Goal: Check status: Check status

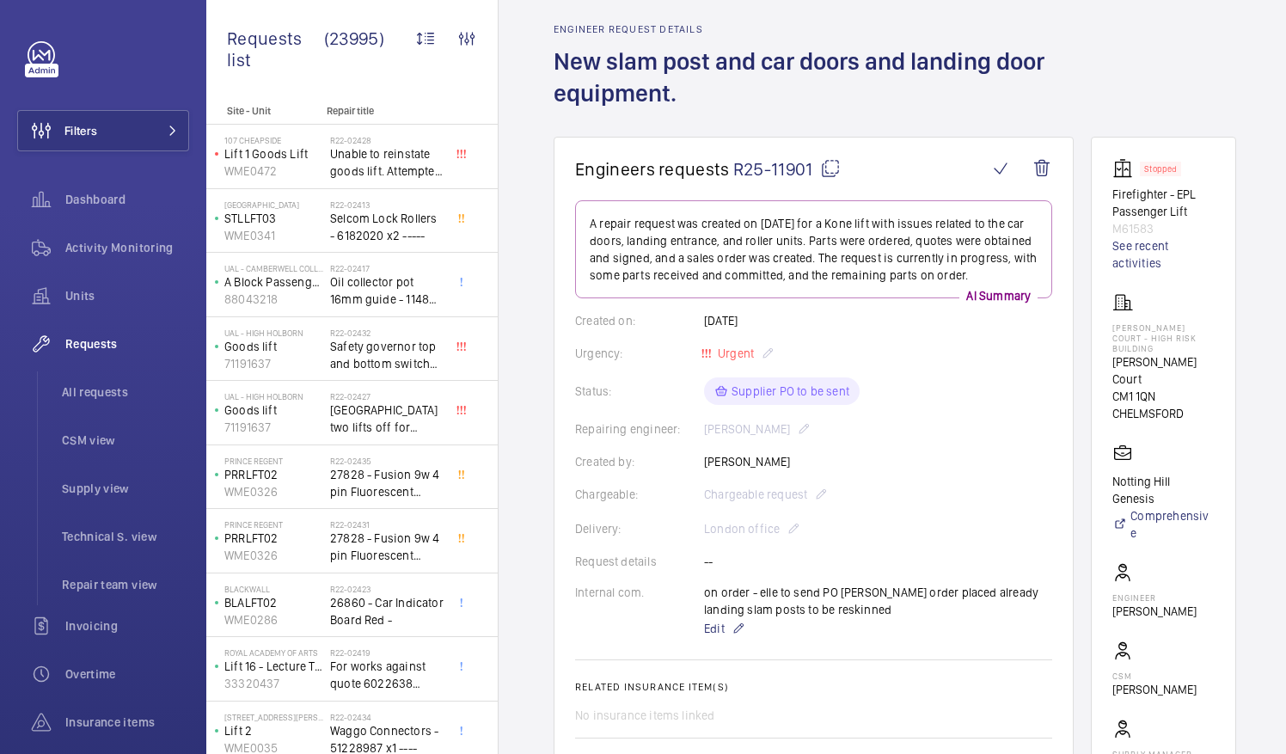
scroll to position [64, 0]
click at [827, 166] on mat-icon at bounding box center [830, 167] width 21 height 21
drag, startPoint x: 1131, startPoint y: 351, endPoint x: 1221, endPoint y: 351, distance: 90.2
click at [1214, 352] on p "Newcombe Court" at bounding box center [1163, 369] width 102 height 34
drag, startPoint x: 1221, startPoint y: 351, endPoint x: 1203, endPoint y: 350, distance: 18.1
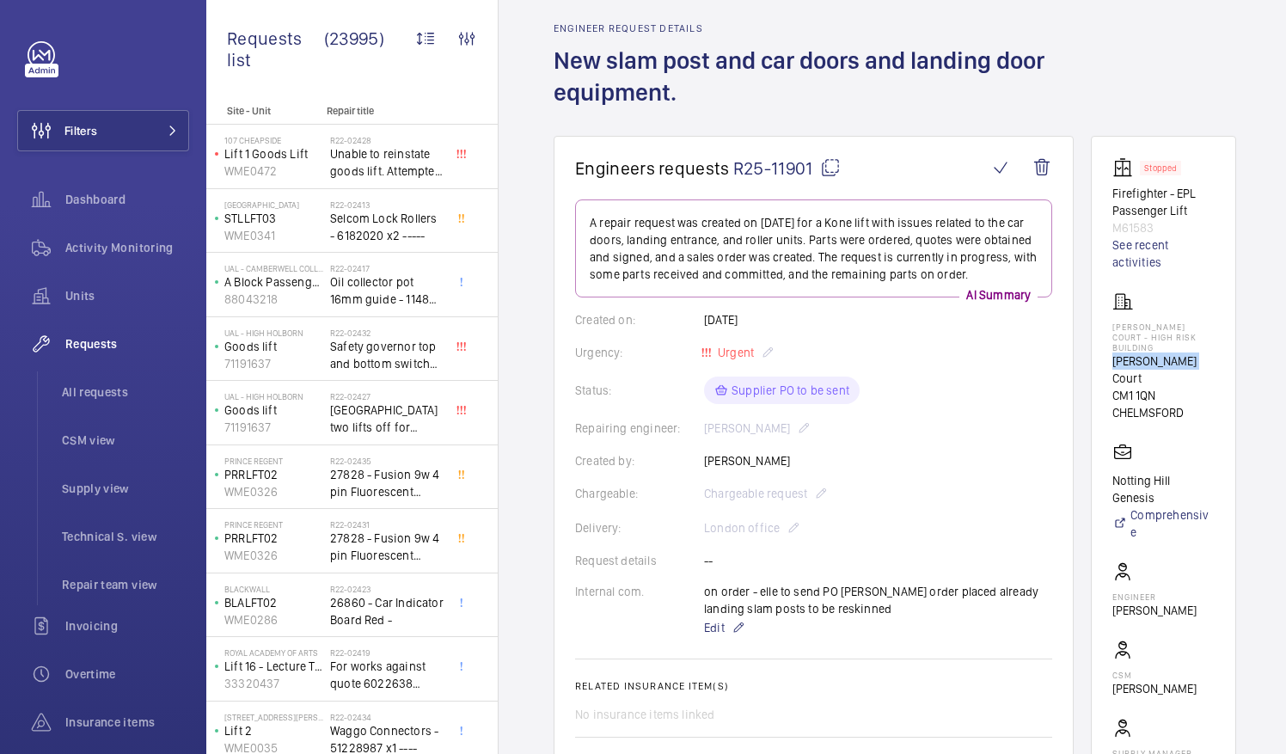
click at [1203, 352] on p "Newcombe Court" at bounding box center [1163, 369] width 102 height 34
copy p "Newcombe Court"
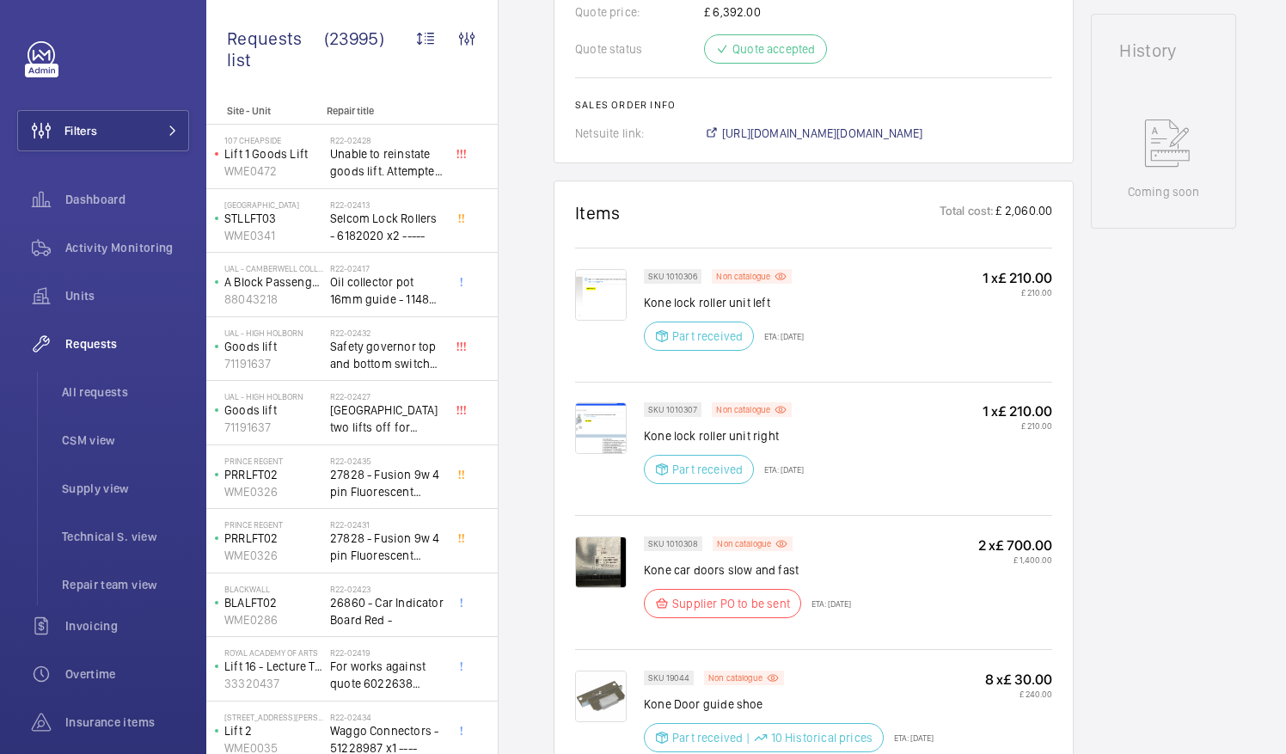
scroll to position [900, 0]
drag, startPoint x: 643, startPoint y: 299, endPoint x: 768, endPoint y: 301, distance: 125.5
click at [768, 301] on p "Kone lock roller unit left" at bounding box center [724, 300] width 160 height 17
drag, startPoint x: 768, startPoint y: 301, endPoint x: 753, endPoint y: 301, distance: 15.5
copy p "Kone lock roller unit left"
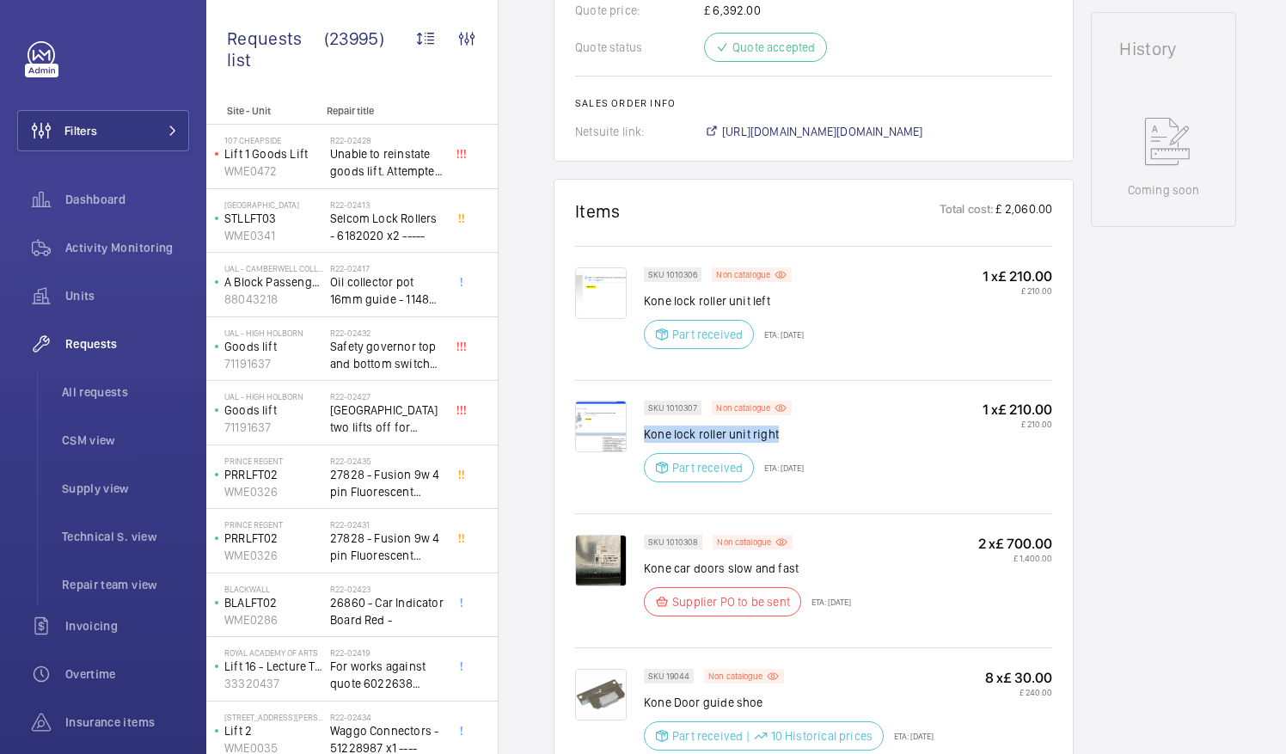
drag, startPoint x: 644, startPoint y: 427, endPoint x: 779, endPoint y: 436, distance: 135.2
click at [779, 436] on p "Kone lock roller unit right" at bounding box center [724, 433] width 160 height 17
drag, startPoint x: 779, startPoint y: 436, endPoint x: 766, endPoint y: 431, distance: 13.6
copy p "Kone lock roller unit right"
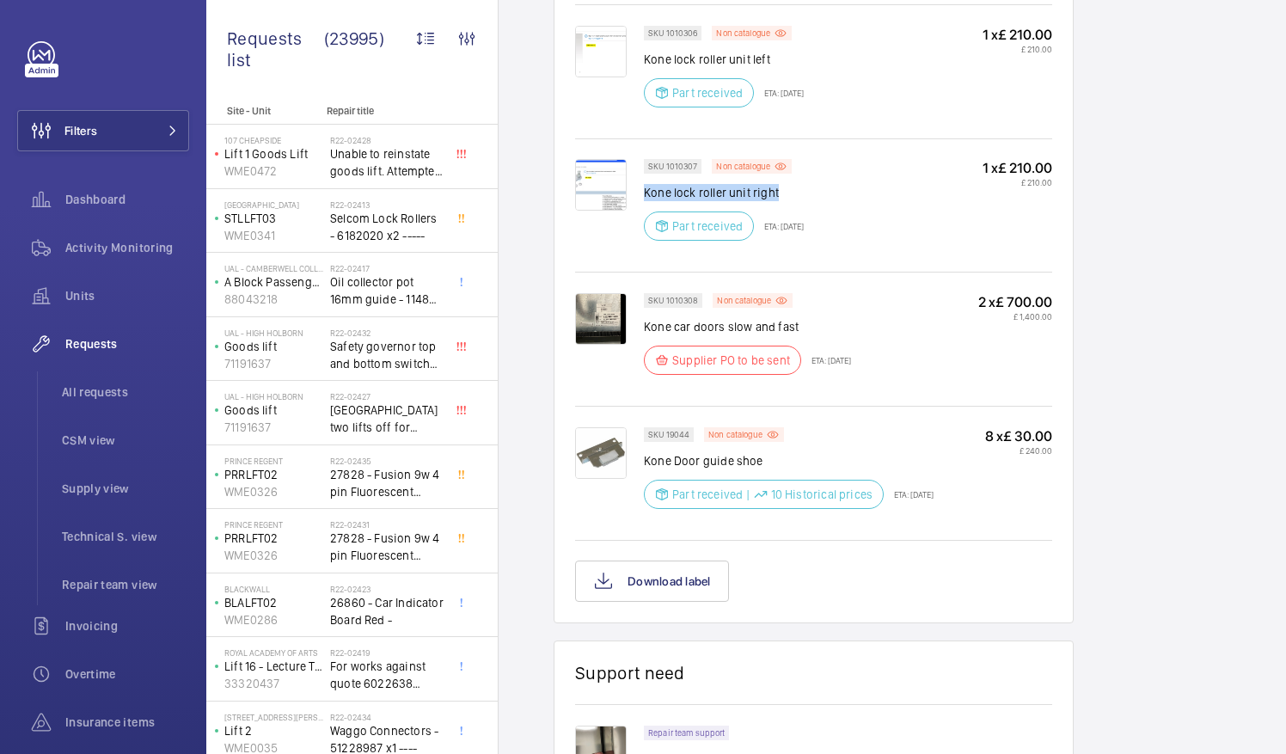
scroll to position [1142, 0]
drag, startPoint x: 644, startPoint y: 452, endPoint x: 758, endPoint y: 462, distance: 114.8
click at [758, 462] on p "Kone Door guide shoe" at bounding box center [789, 459] width 290 height 17
drag, startPoint x: 758, startPoint y: 462, endPoint x: 748, endPoint y: 459, distance: 10.1
copy p "Kone Door guide shoe"
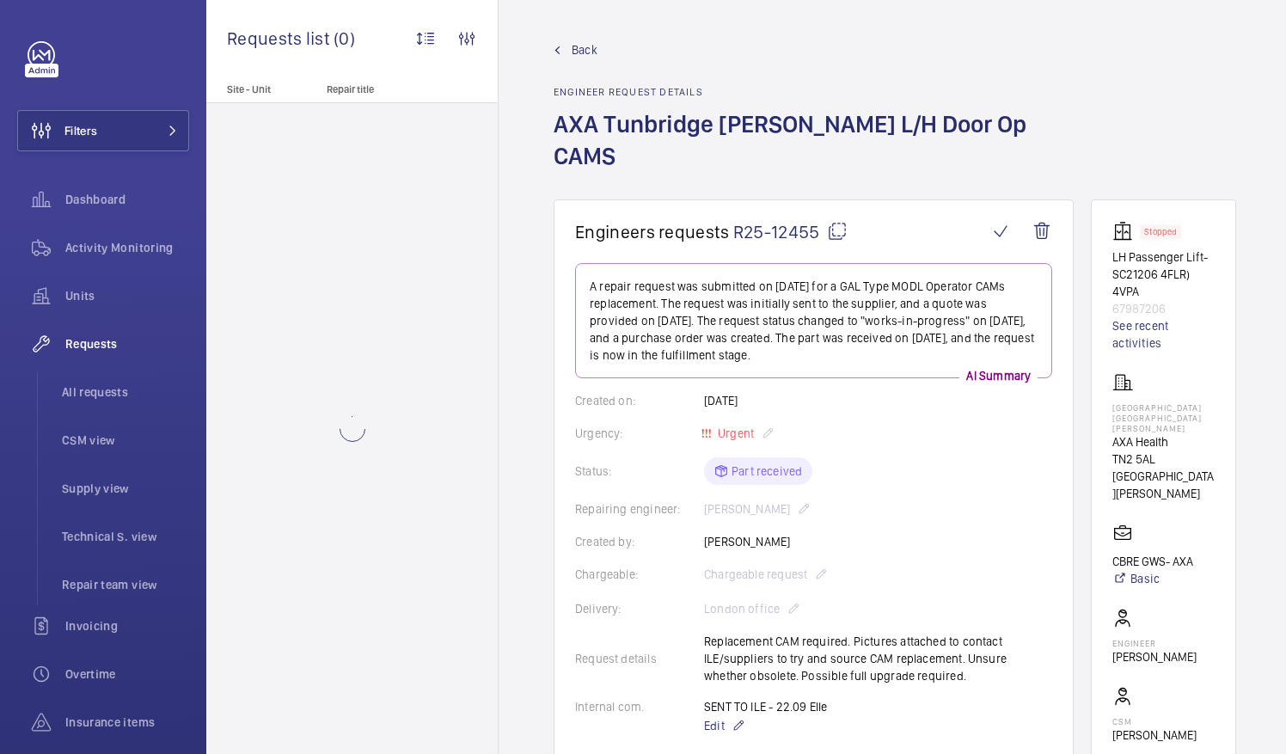
click at [839, 221] on mat-icon at bounding box center [837, 231] width 21 height 21
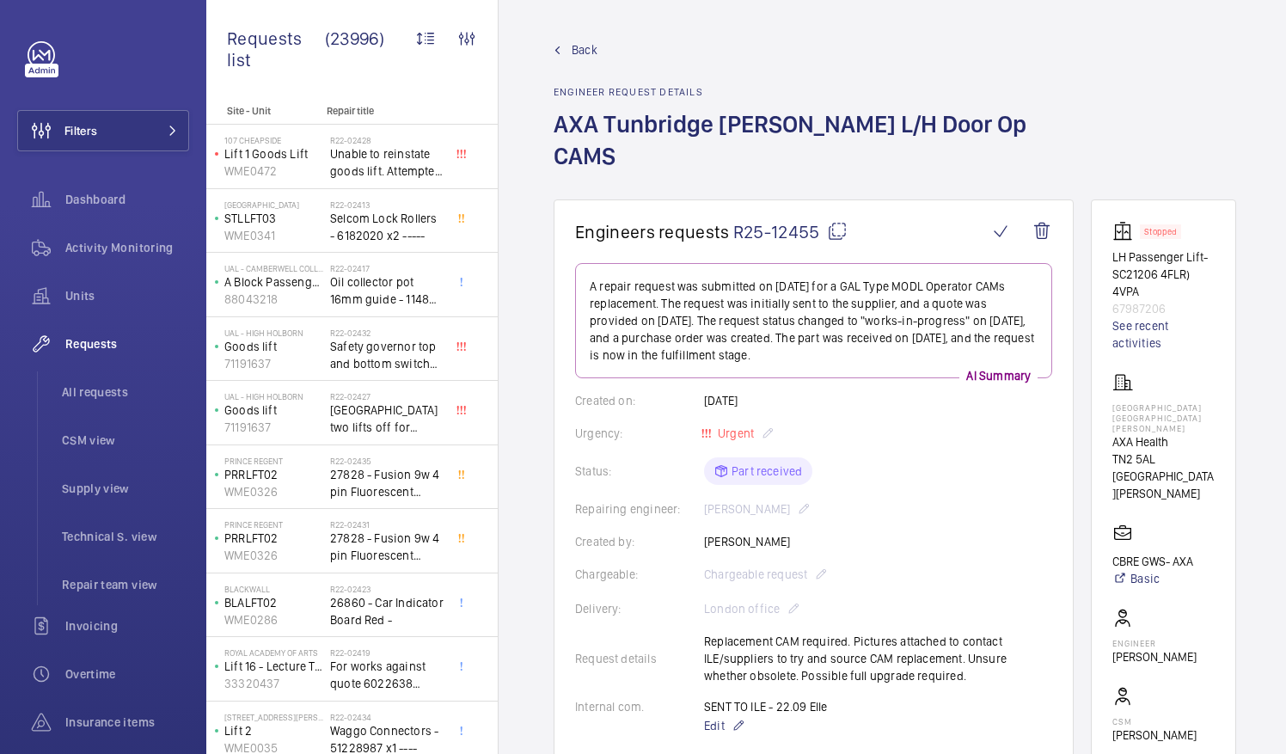
click at [839, 221] on mat-icon at bounding box center [837, 231] width 21 height 21
drag, startPoint x: 1133, startPoint y: 406, endPoint x: 1188, endPoint y: 412, distance: 55.4
click at [1188, 433] on p "AXA Health" at bounding box center [1163, 441] width 102 height 17
drag, startPoint x: 1188, startPoint y: 412, endPoint x: 1171, endPoint y: 411, distance: 16.4
copy p "AXA Health"
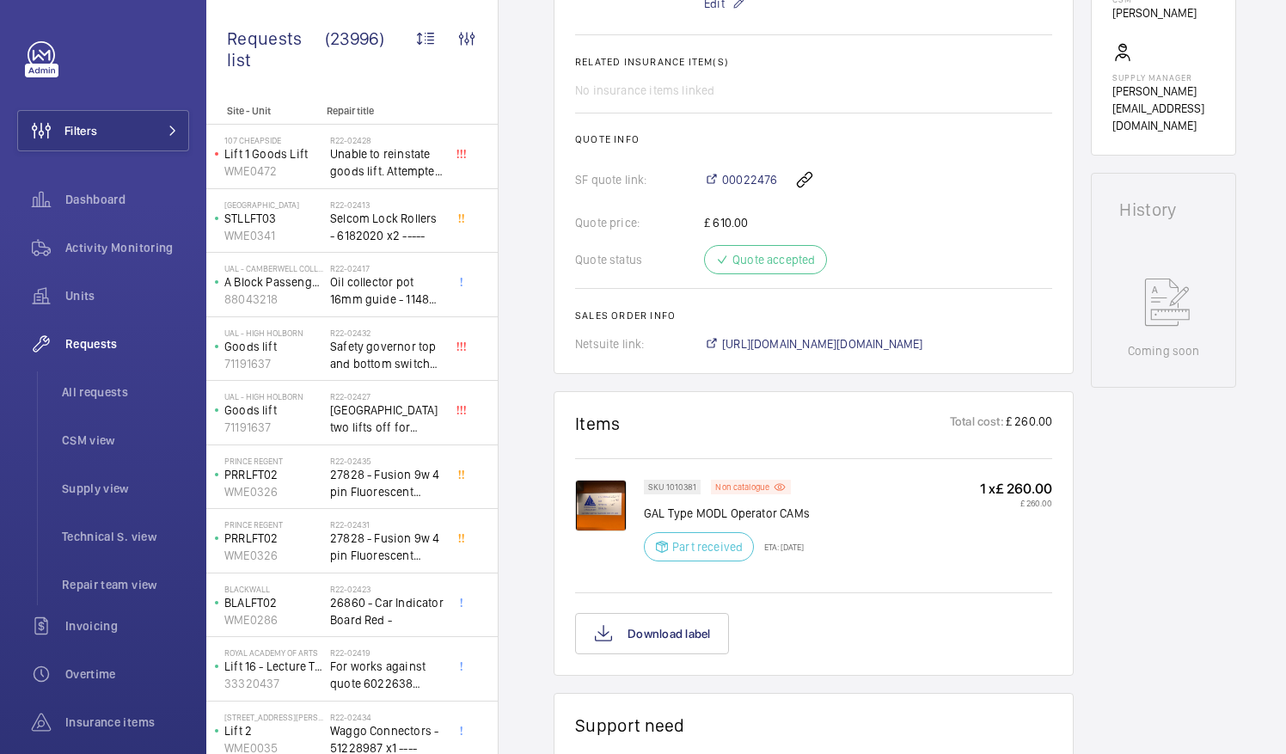
scroll to position [723, 0]
drag, startPoint x: 645, startPoint y: 476, endPoint x: 806, endPoint y: 473, distance: 161.6
click at [806, 504] on p "GAL Type MODL Operator CAMs" at bounding box center [727, 512] width 166 height 17
drag, startPoint x: 806, startPoint y: 473, endPoint x: 791, endPoint y: 475, distance: 15.6
copy p "GAL Type MODL Operator CAMs"
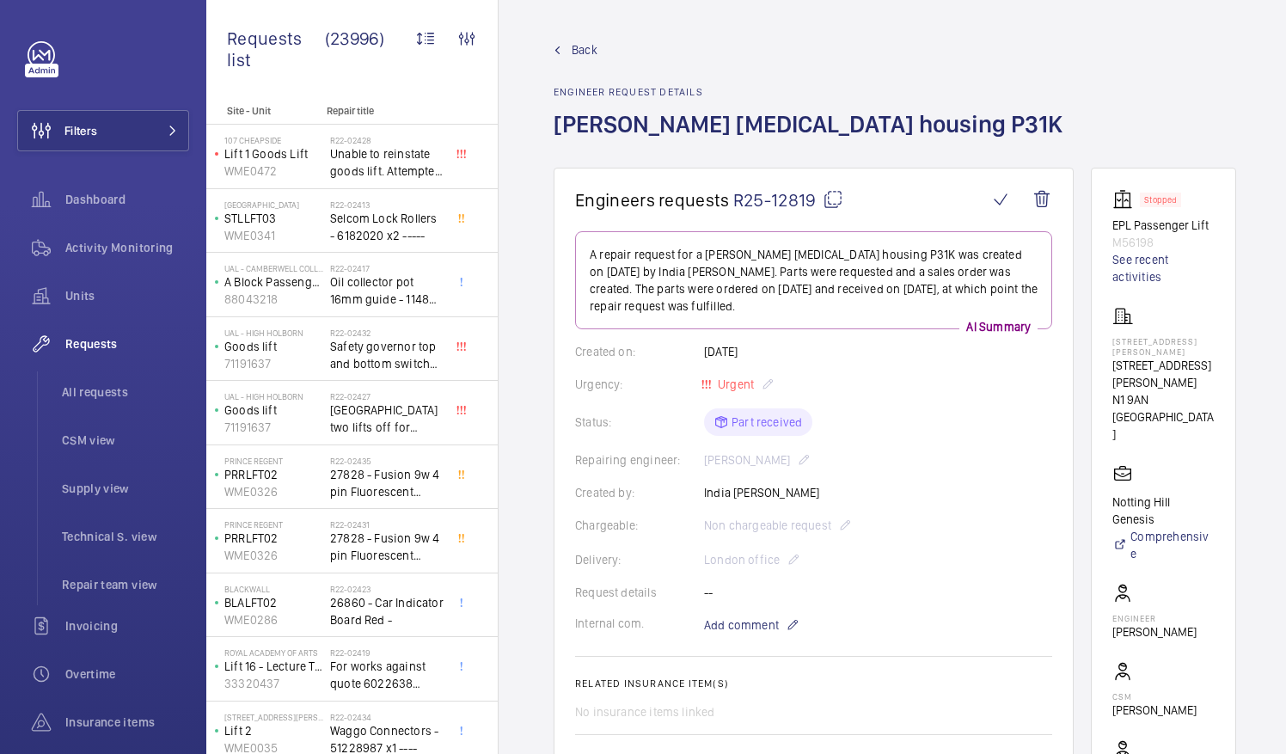
click at [826, 200] on mat-icon at bounding box center [832, 199] width 21 height 21
click at [1133, 357] on p "[STREET_ADDRESS][PERSON_NAME]" at bounding box center [1163, 374] width 102 height 34
drag, startPoint x: 1133, startPoint y: 350, endPoint x: 1203, endPoint y: 355, distance: 70.7
click at [1203, 357] on p "[STREET_ADDRESS][PERSON_NAME]" at bounding box center [1163, 374] width 102 height 34
copy p "[STREET_ADDRESS][PERSON_NAME]"
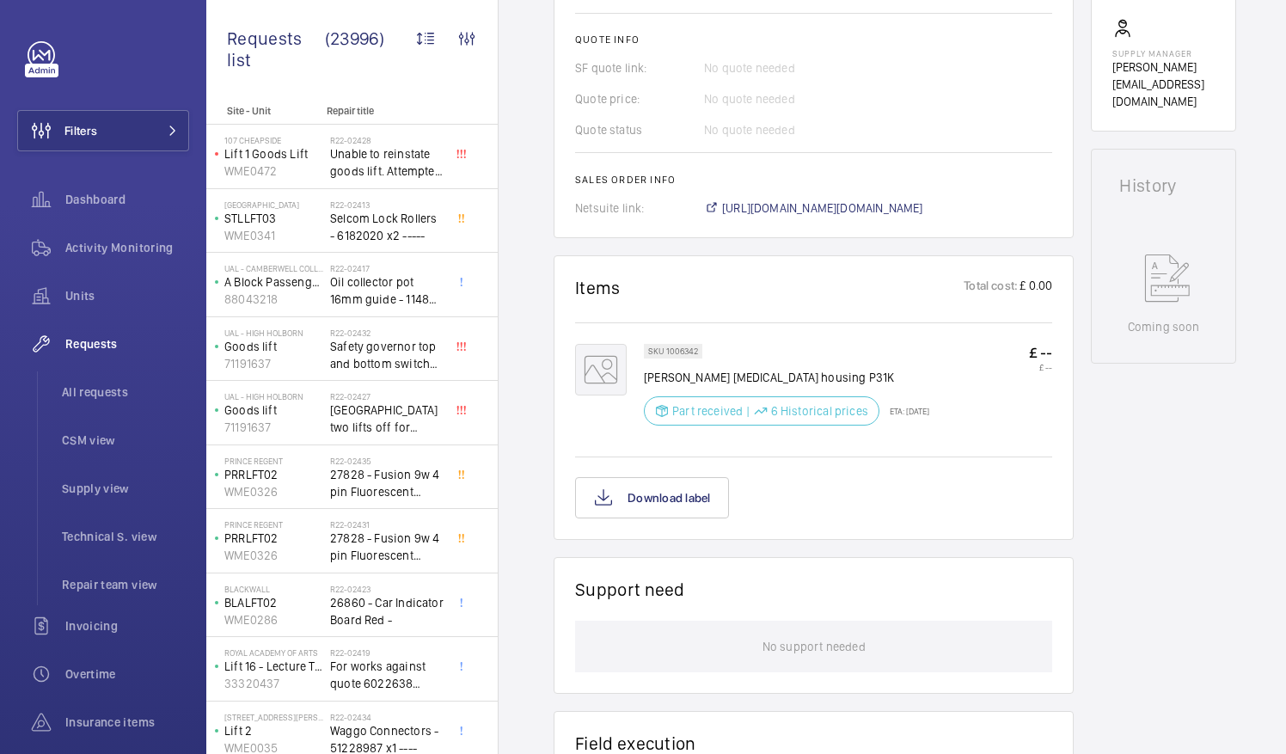
scroll to position [728, 0]
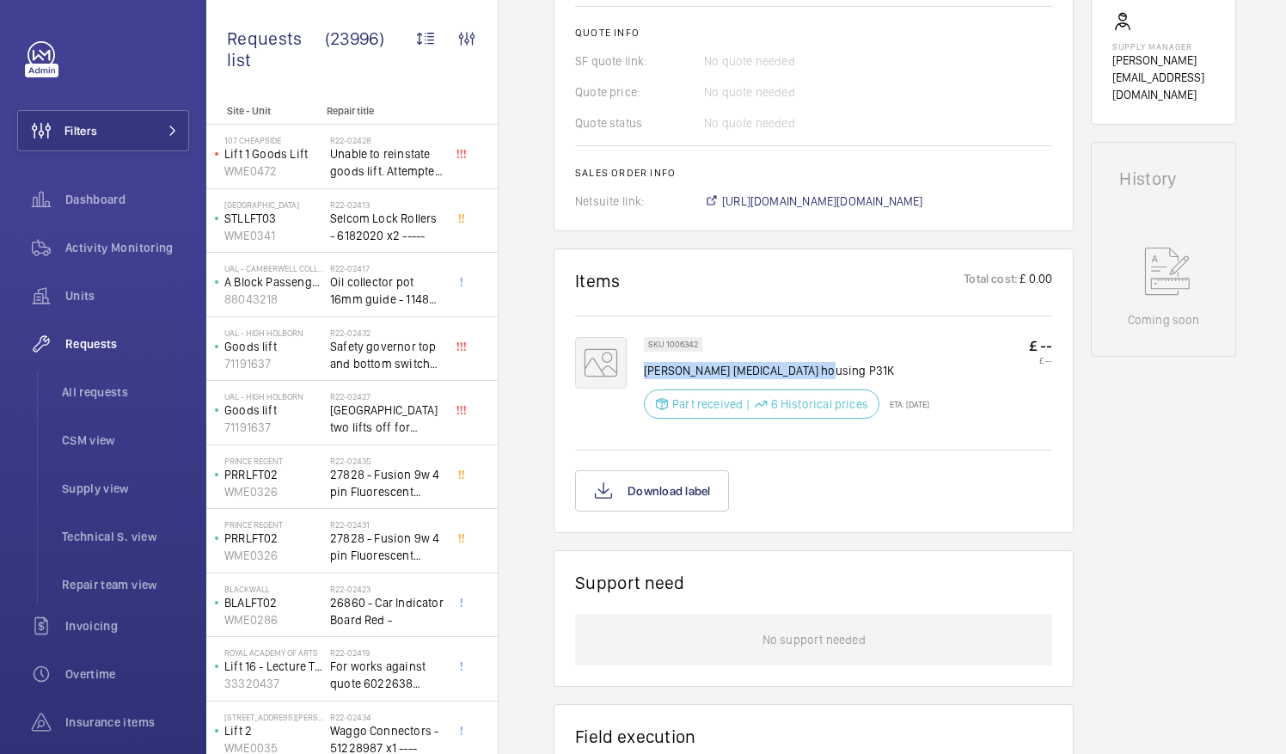
drag, startPoint x: 645, startPoint y: 364, endPoint x: 869, endPoint y: 363, distance: 224.3
click at [869, 363] on p "[PERSON_NAME] [MEDICAL_DATA] housing P31K" at bounding box center [786, 370] width 285 height 17
drag, startPoint x: 869, startPoint y: 363, endPoint x: 772, endPoint y: 366, distance: 97.2
copy p "[PERSON_NAME] [MEDICAL_DATA] housing P31K"
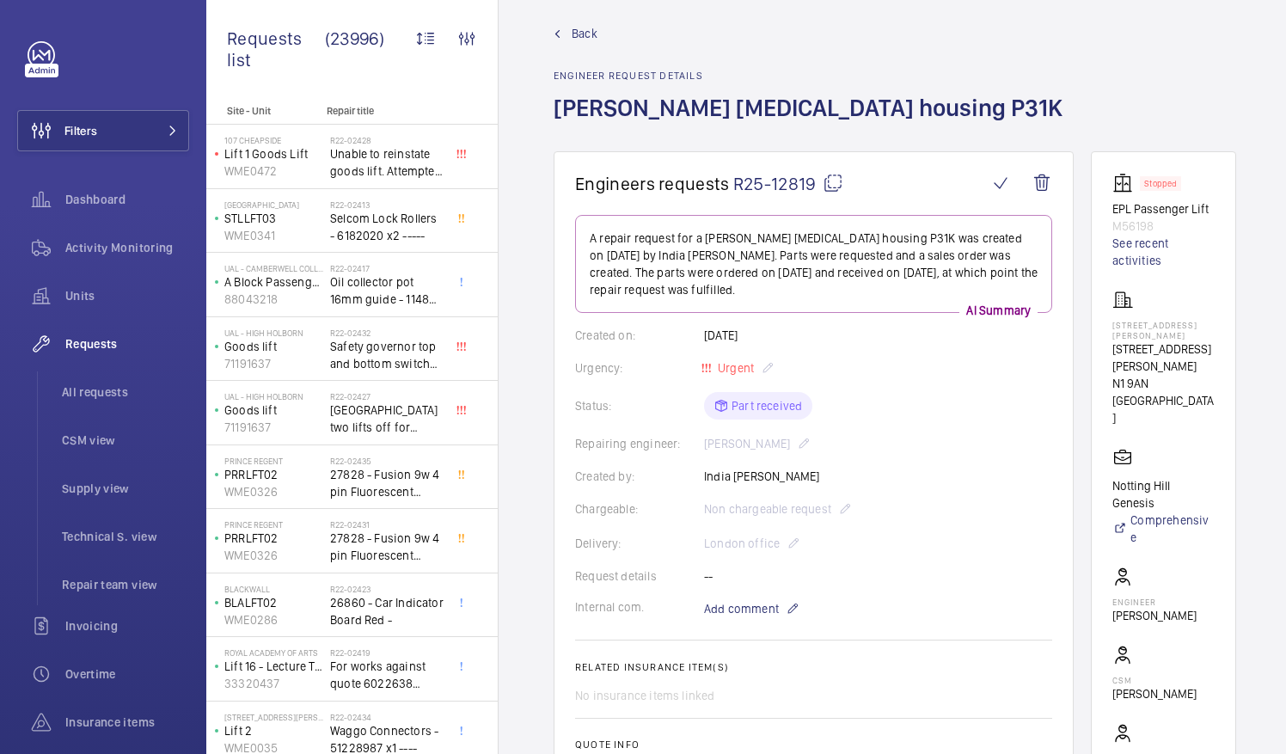
scroll to position [0, 0]
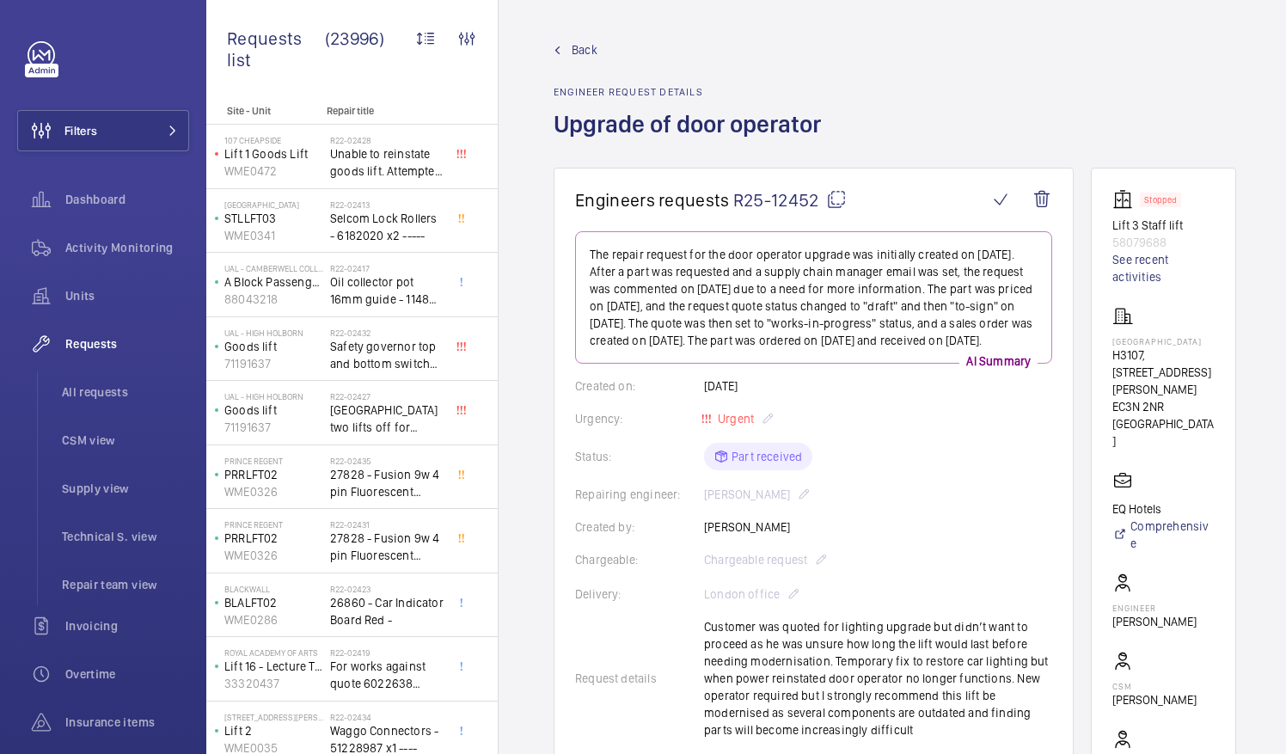
click at [832, 199] on mat-icon at bounding box center [836, 199] width 21 height 21
drag, startPoint x: 1133, startPoint y: 341, endPoint x: 1201, endPoint y: 351, distance: 68.5
click at [1201, 346] on p "[GEOGRAPHIC_DATA]" at bounding box center [1163, 341] width 102 height 10
drag, startPoint x: 1201, startPoint y: 351, endPoint x: 1164, endPoint y: 351, distance: 37.8
copy p "[GEOGRAPHIC_DATA]"
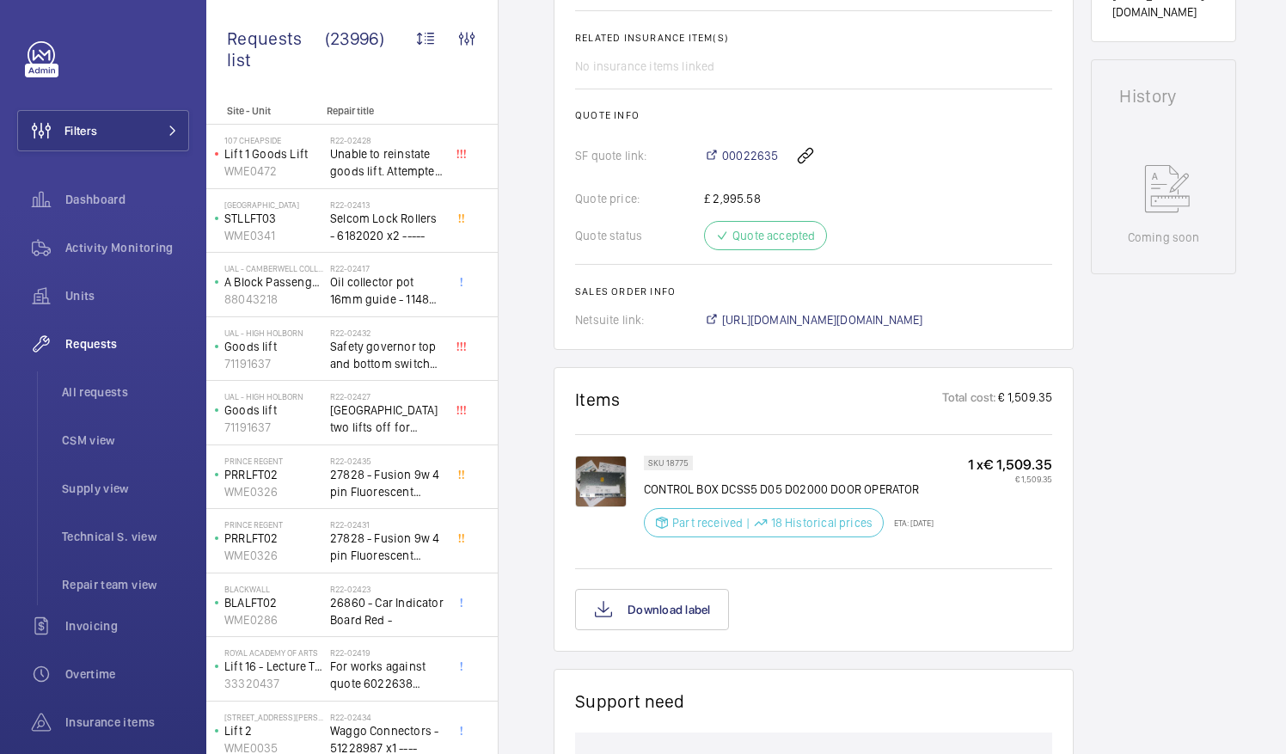
scroll to position [801, 0]
drag, startPoint x: 646, startPoint y: 503, endPoint x: 913, endPoint y: 502, distance: 266.4
click at [913, 497] on p "CONTROL BOX DCSS5 D05 D02000 DOOR OPERATOR" at bounding box center [789, 488] width 290 height 17
drag, startPoint x: 913, startPoint y: 502, endPoint x: 938, endPoint y: 510, distance: 27.2
click at [933, 497] on p "CONTROL BOX DCSS5 D05 D02000 DOOR OPERATOR" at bounding box center [789, 488] width 290 height 17
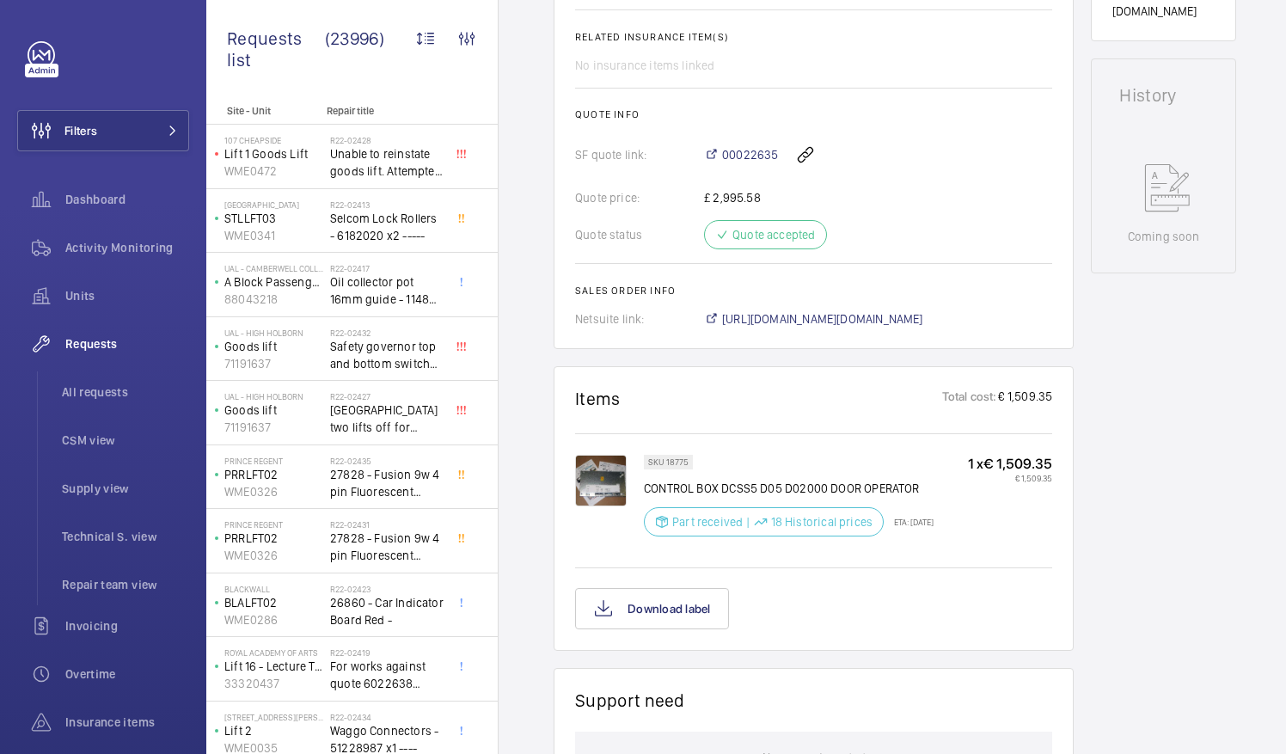
click at [644, 497] on p "CONTROL BOX DCSS5 D05 D02000 DOOR OPERATOR" at bounding box center [789, 488] width 290 height 17
drag, startPoint x: 644, startPoint y: 498, endPoint x: 927, endPoint y: 502, distance: 283.6
click at [927, 497] on p "CONTROL BOX DCSS5 D05 D02000 DOOR OPERATOR" at bounding box center [789, 488] width 290 height 17
drag, startPoint x: 927, startPoint y: 502, endPoint x: 889, endPoint y: 502, distance: 38.7
copy p "CONTROL BOX DCSS5 D05 D02000 DOOR OPERATOR"
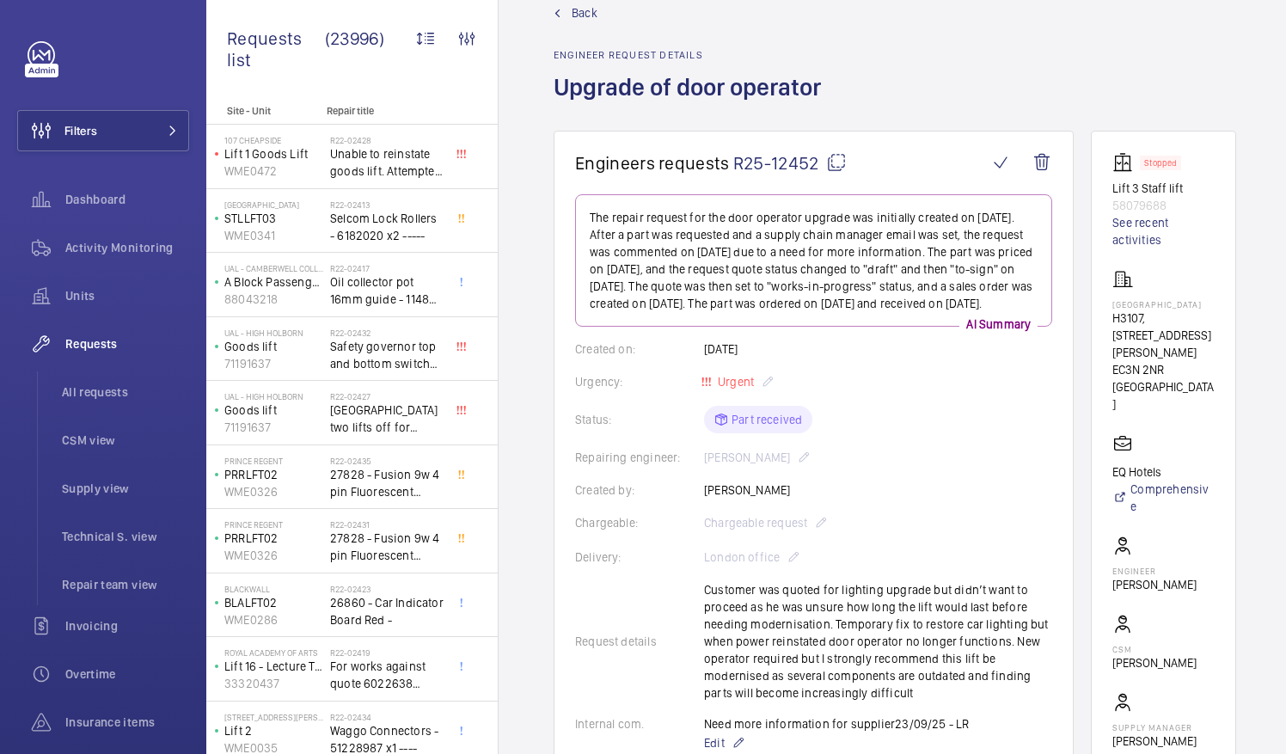
scroll to position [27, 0]
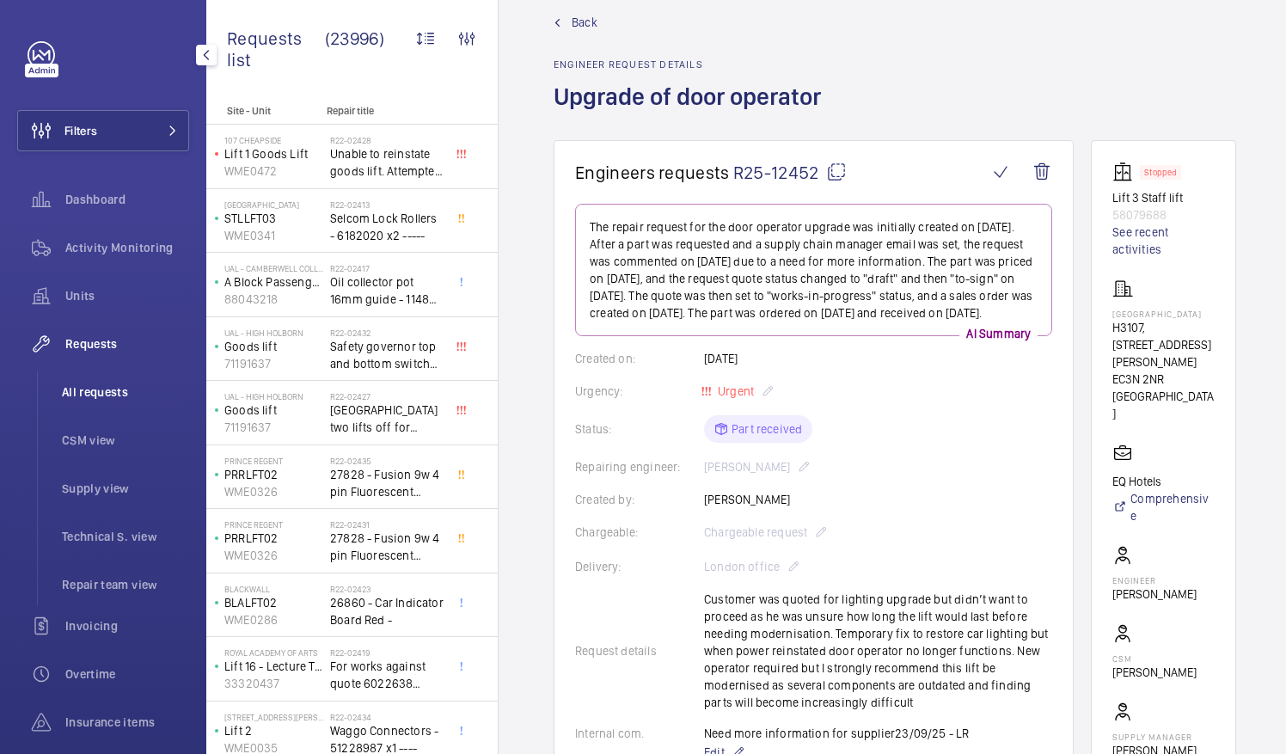
click at [95, 397] on span "All requests" at bounding box center [125, 391] width 127 height 17
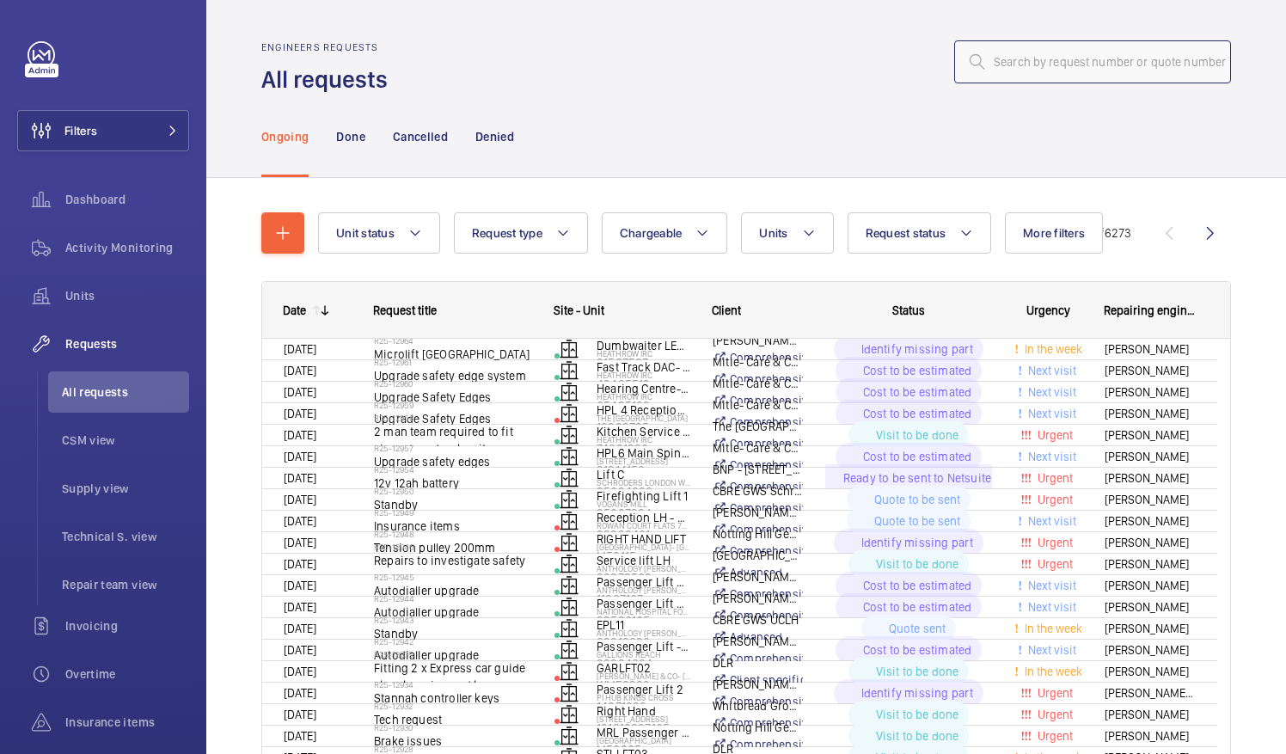
click at [1029, 67] on input "text" at bounding box center [1092, 61] width 277 height 43
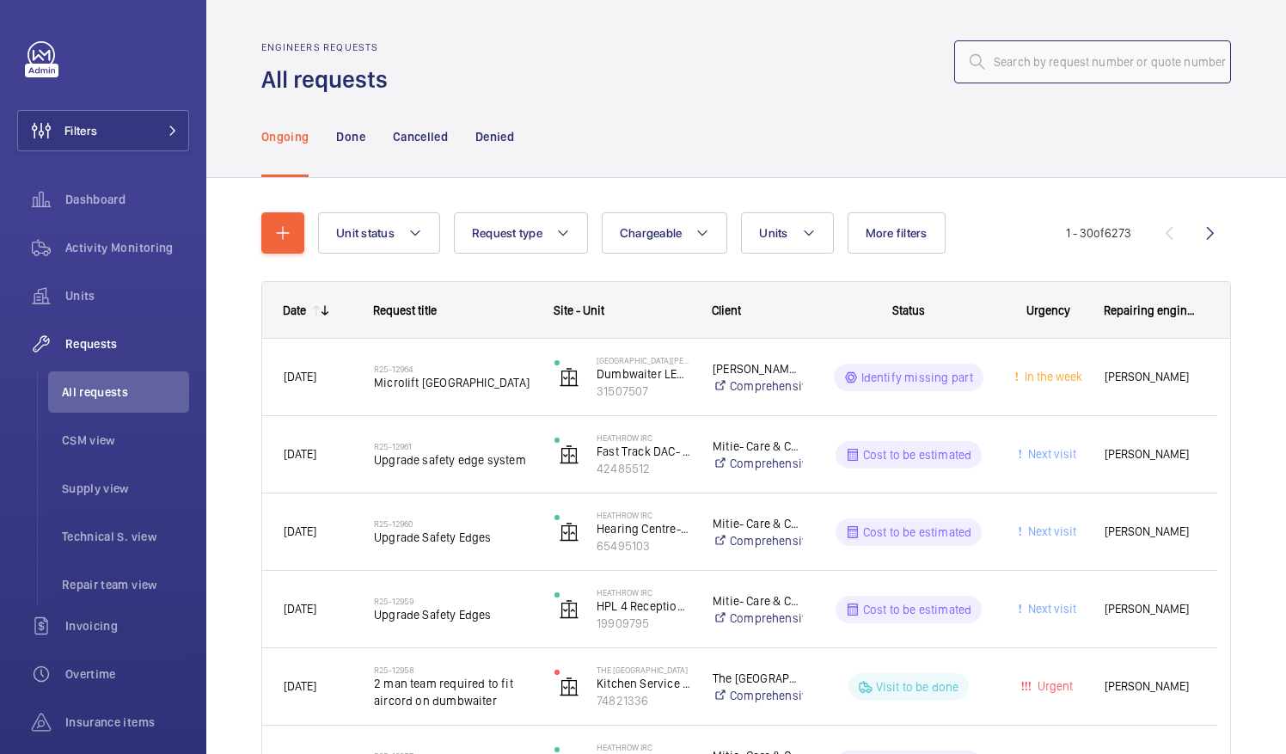
paste input "R25-12594"
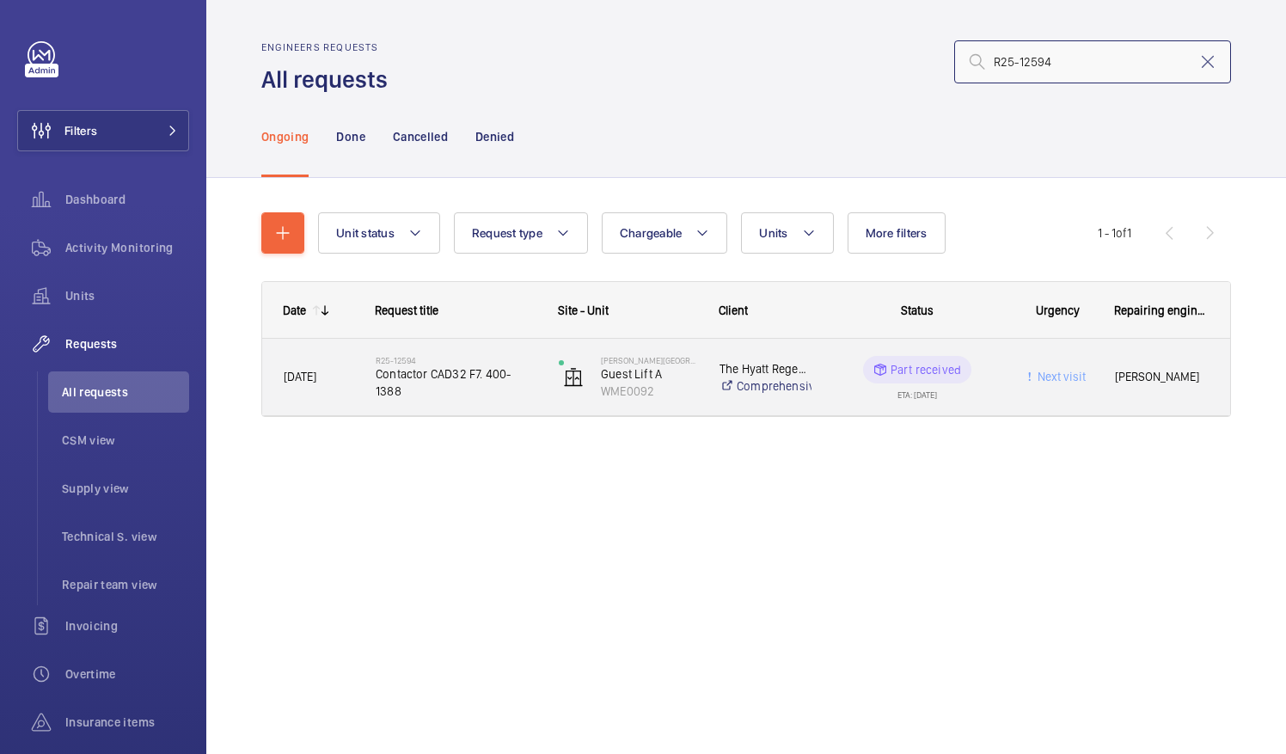
type input "R25-12594"
click at [447, 389] on span "Contactor CAD32 F7. 400-1388" at bounding box center [456, 382] width 161 height 34
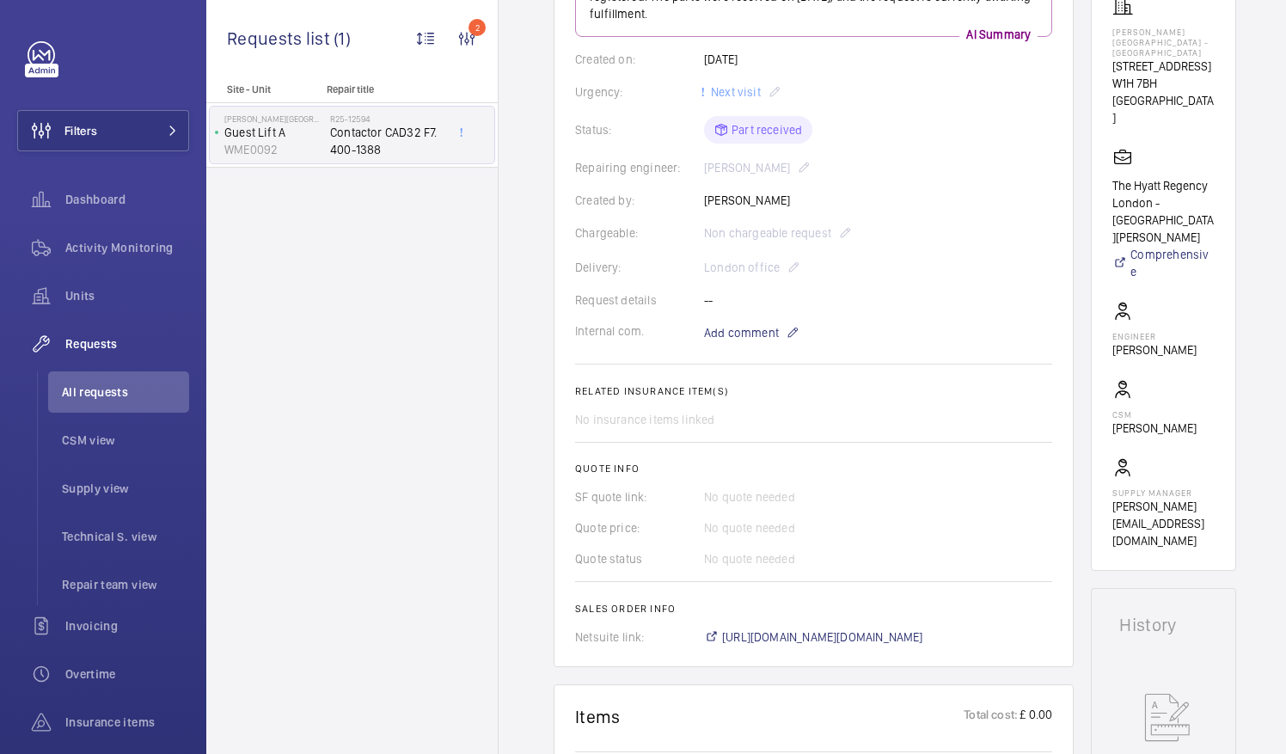
scroll to position [602, 0]
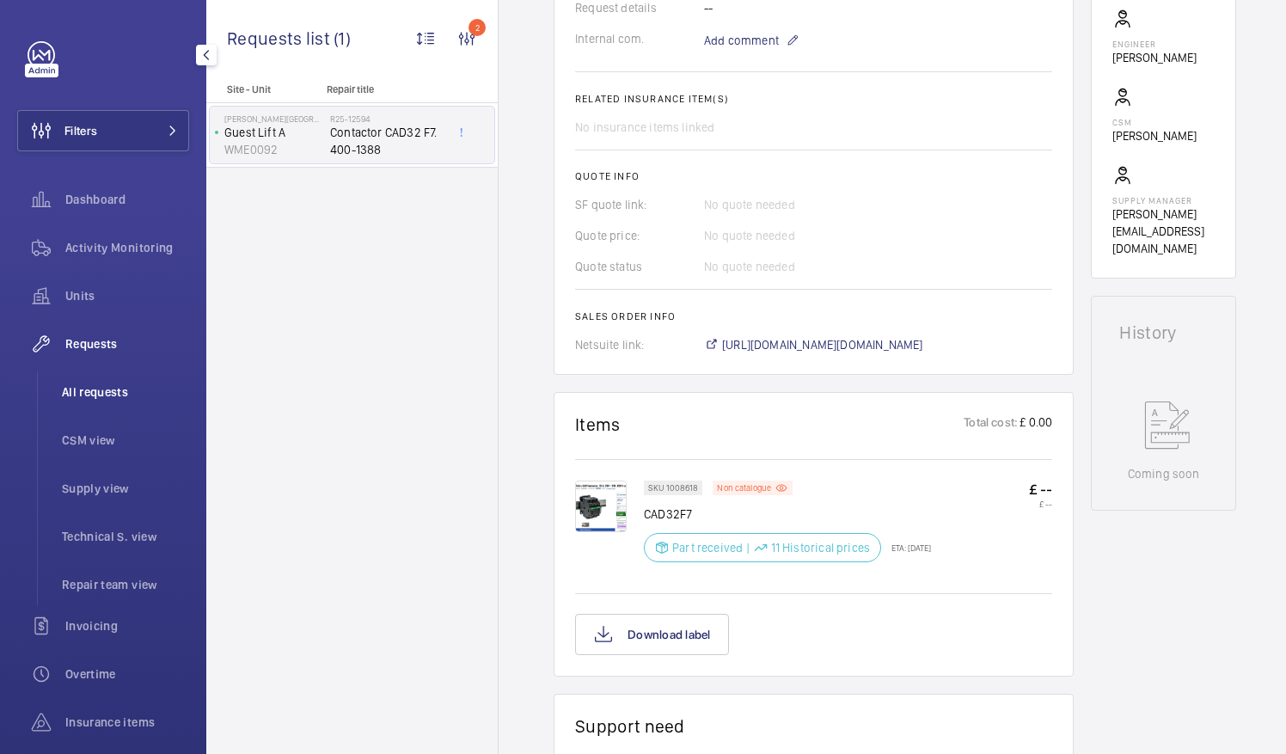
click at [114, 388] on span "All requests" at bounding box center [125, 391] width 127 height 17
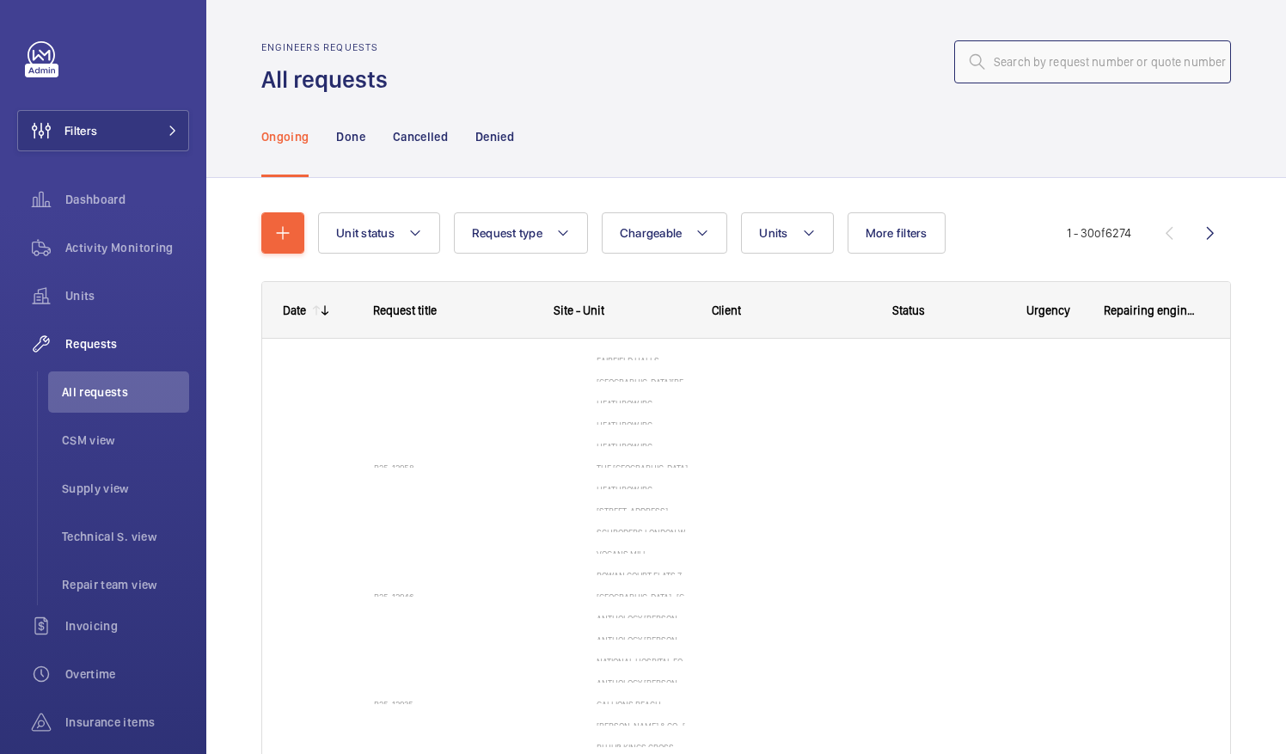
click at [993, 74] on input "text" at bounding box center [1092, 61] width 277 height 43
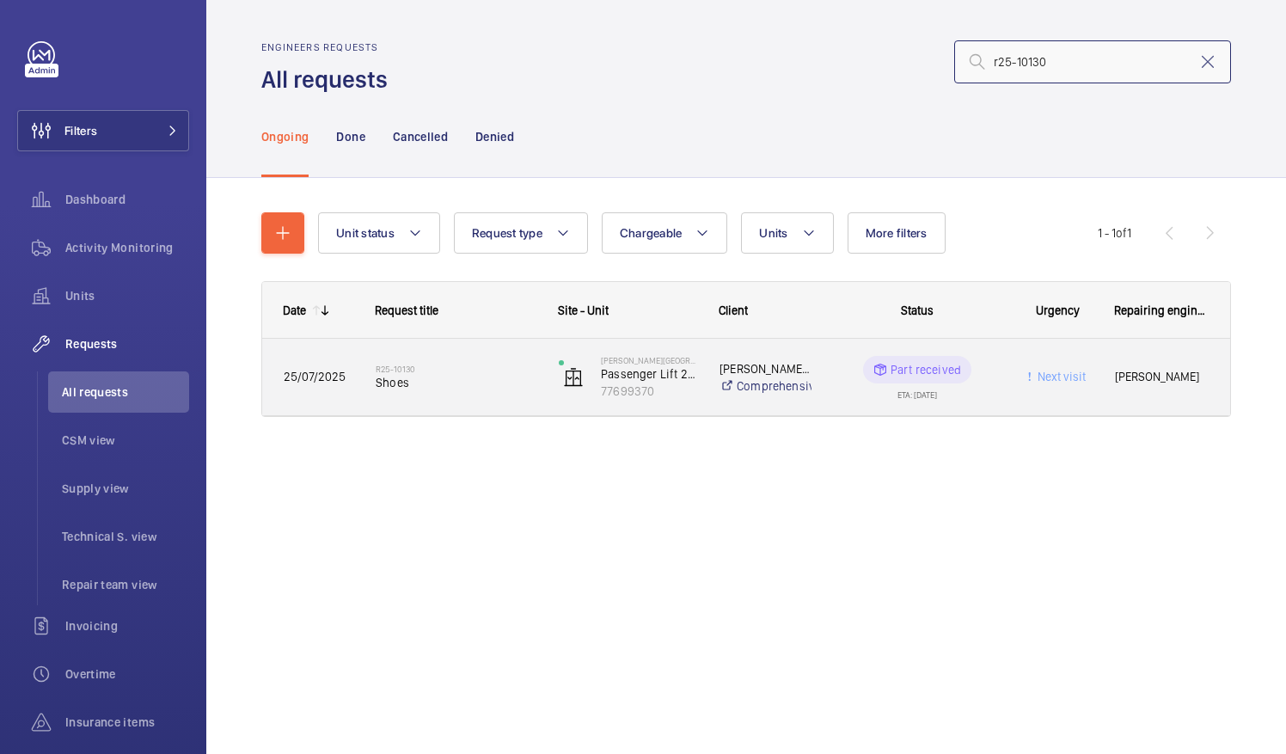
type input "r25-10130"
click at [480, 391] on div "R25-10130 Shoes" at bounding box center [456, 377] width 161 height 50
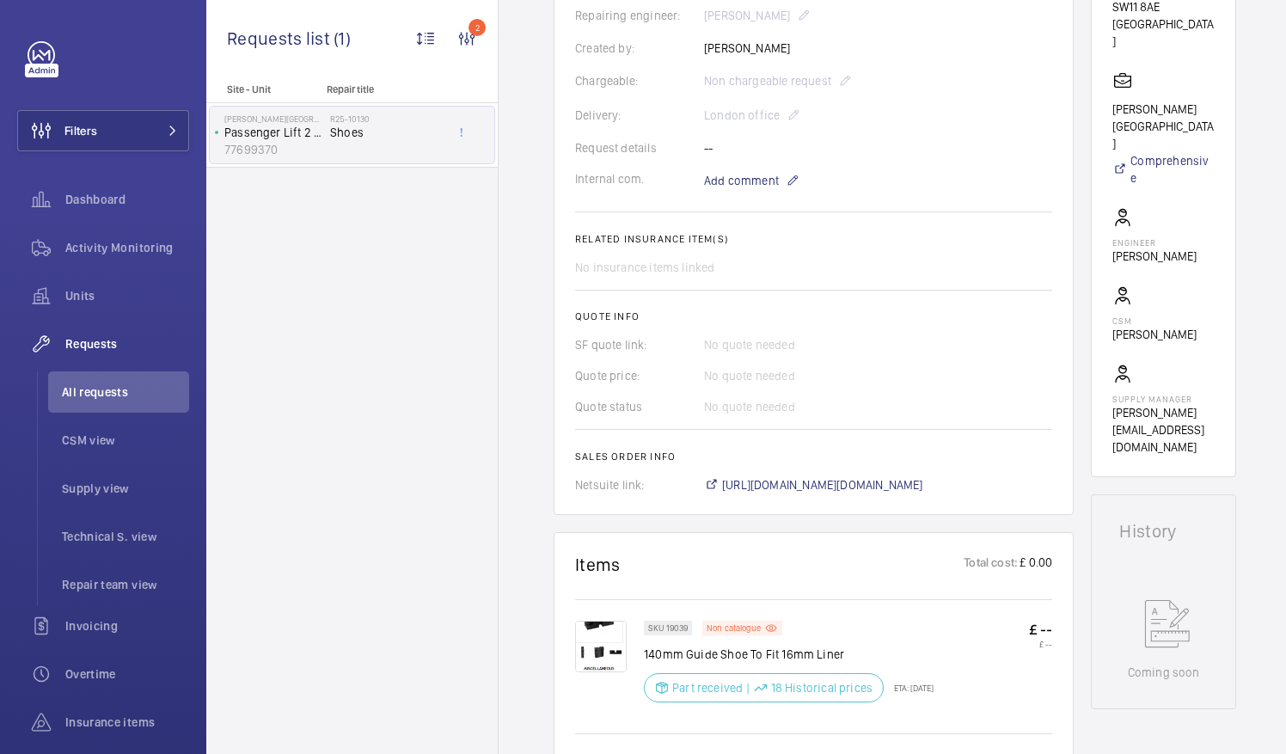
scroll to position [429, 0]
click at [873, 481] on span "[URL][DOMAIN_NAME][DOMAIN_NAME]" at bounding box center [822, 482] width 201 height 17
